Goal: Navigation & Orientation: Find specific page/section

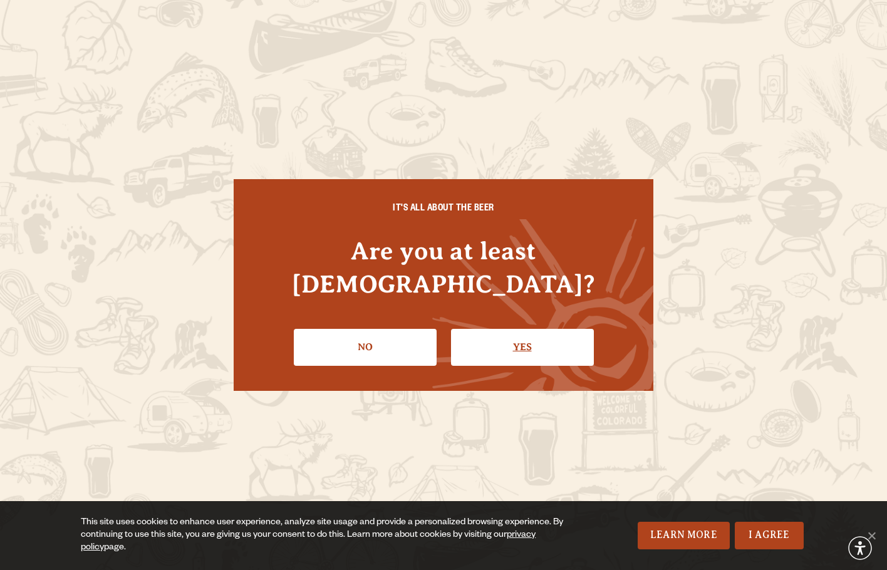
click at [476, 338] on link "Yes" at bounding box center [522, 347] width 143 height 36
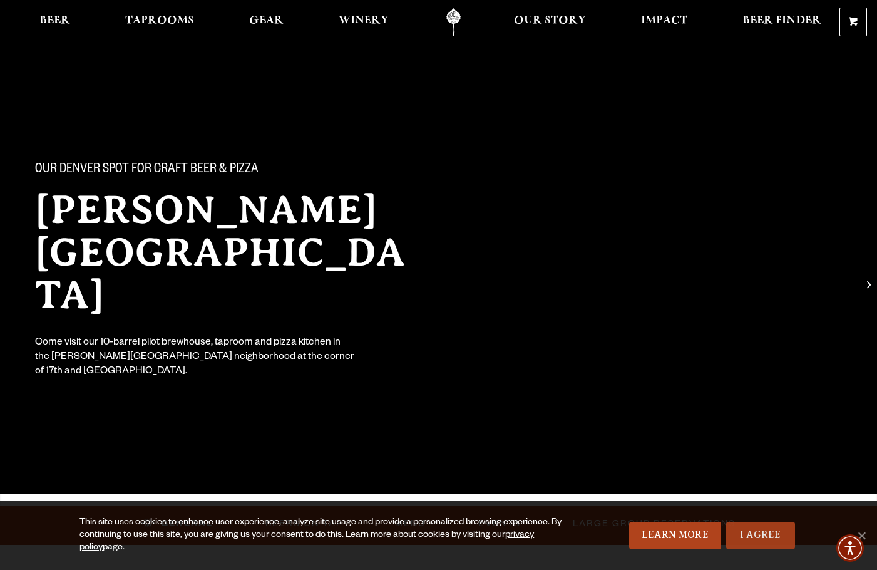
click at [773, 532] on link "I Agree" at bounding box center [760, 536] width 69 height 28
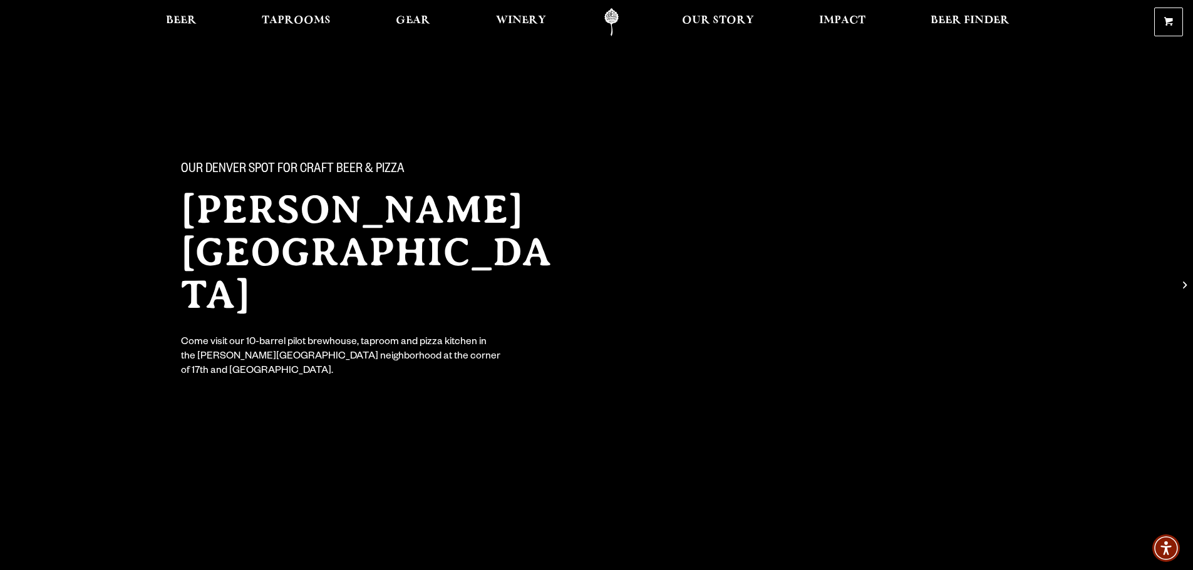
click at [59, 132] on div "Our Denver spot for craft beer & pizza [PERSON_NAME] [GEOGRAPHIC_DATA] Come vis…" at bounding box center [596, 220] width 1193 height 440
